Goal: Find specific page/section: Find specific page/section

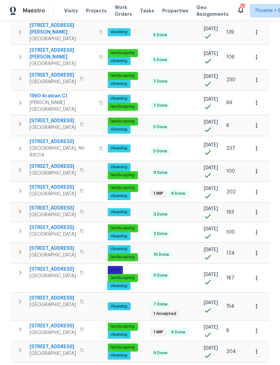
scroll to position [0, 87]
click at [258, 229] on icon "button" at bounding box center [256, 232] width 7 height 7
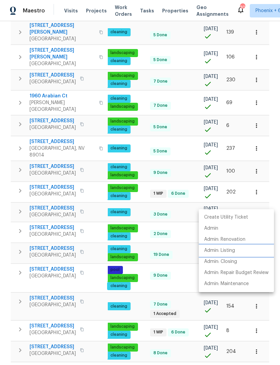
click at [231, 253] on p "Admin: Listing" at bounding box center [219, 250] width 31 height 7
click at [258, 100] on div at bounding box center [140, 182] width 280 height 365
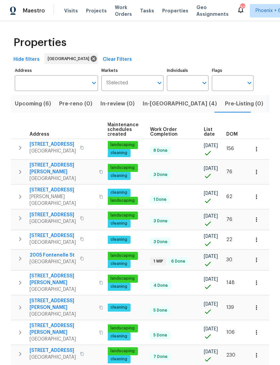
scroll to position [0, 0]
click at [158, 107] on span "In-[GEOGRAPHIC_DATA] (4)" at bounding box center [180, 103] width 74 height 9
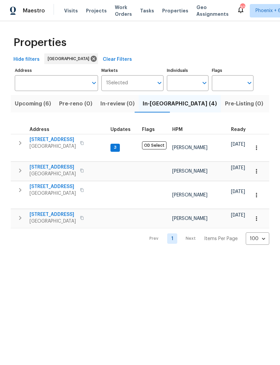
click at [181, 86] on input "Individuals" at bounding box center [183, 83] width 32 height 16
type input "[PERSON_NAME]"
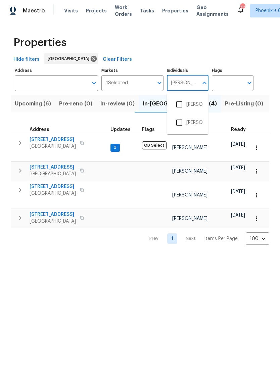
click at [181, 106] on input "checkbox" at bounding box center [179, 104] width 14 height 14
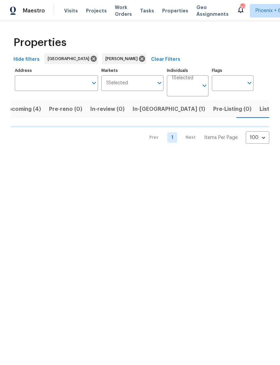
scroll to position [0, 11]
